Goal: Transaction & Acquisition: Purchase product/service

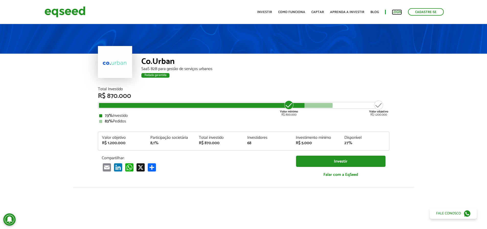
click at [394, 13] on link "Login" at bounding box center [397, 11] width 10 height 3
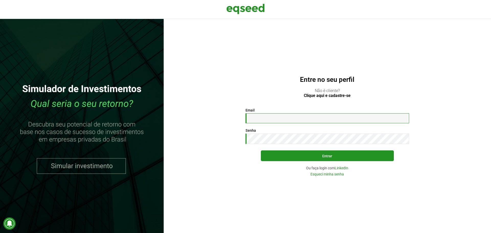
click at [311, 119] on input "Email *" at bounding box center [328, 118] width 164 height 10
type input "**********"
click at [309, 134] on div "Senha * Digite a senha que será usada em conjunto com seu e-mail." at bounding box center [328, 136] width 164 height 16
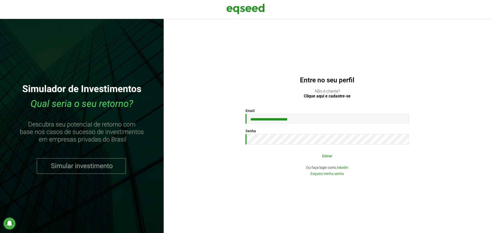
click at [325, 157] on button "Entrar" at bounding box center [327, 156] width 133 height 10
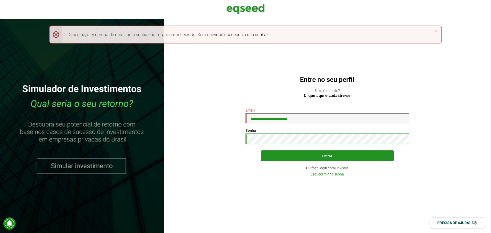
click at [261, 150] on button "Entrar" at bounding box center [327, 155] width 133 height 11
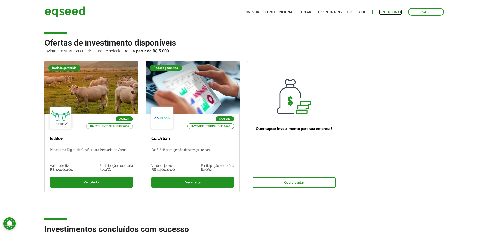
click at [391, 12] on link "Minha conta" at bounding box center [390, 11] width 23 height 3
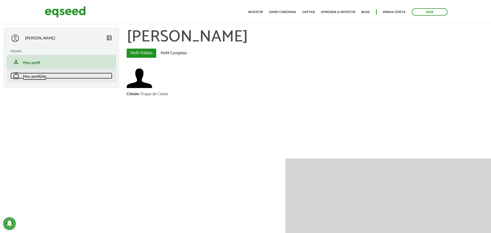
click at [40, 77] on span "Meu portfólio" at bounding box center [34, 76] width 23 height 7
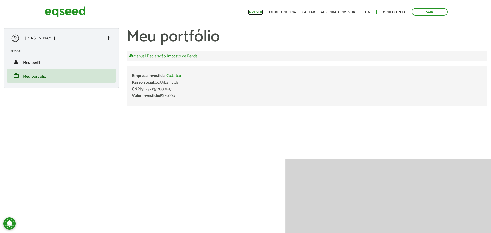
click at [263, 11] on link "Investir" at bounding box center [255, 11] width 15 height 3
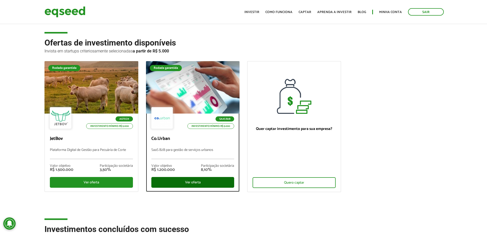
click at [195, 182] on div "Ver oferta" at bounding box center [192, 182] width 83 height 11
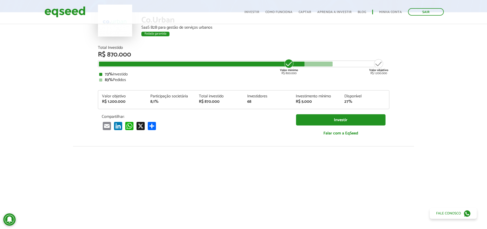
scroll to position [26, 0]
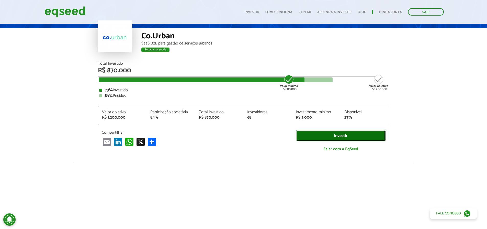
click at [339, 135] on link "Investir" at bounding box center [341, 136] width 90 height 12
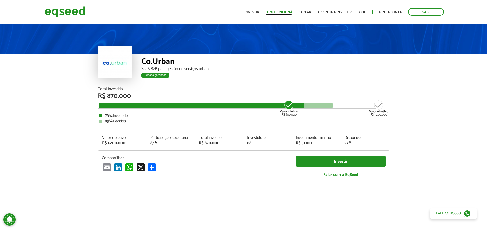
click at [282, 12] on link "Como funciona" at bounding box center [279, 11] width 27 height 3
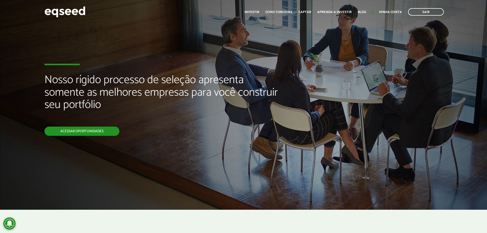
click at [91, 135] on link "Acessar oportunidades" at bounding box center [82, 131] width 75 height 9
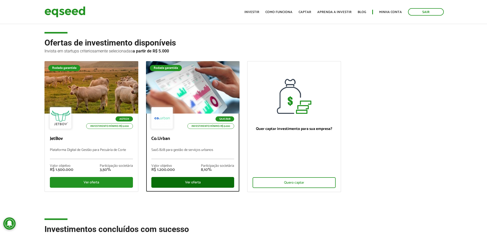
click at [184, 180] on div "Ver oferta" at bounding box center [192, 182] width 83 height 11
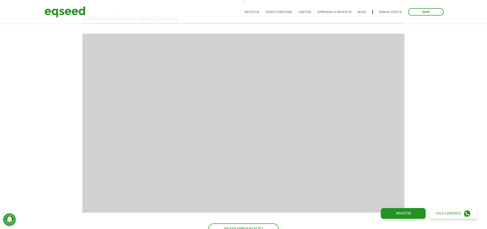
scroll to position [486, 0]
